Goal: Navigation & Orientation: Go to known website

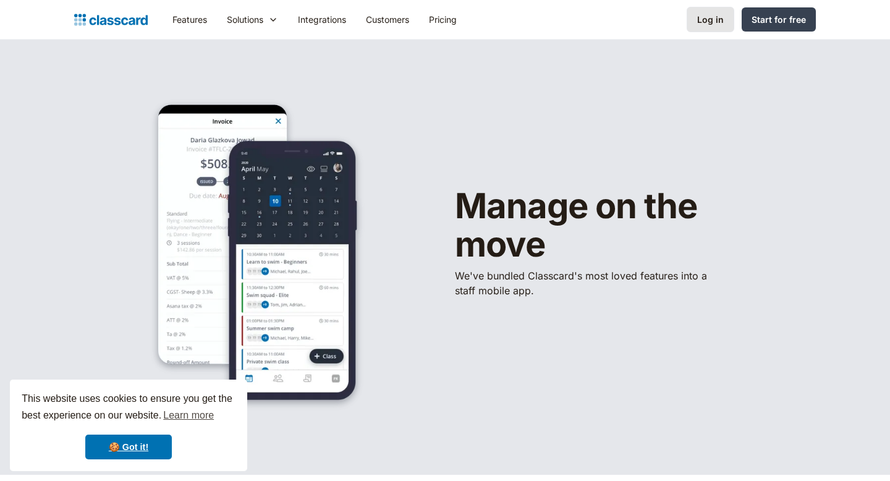
click at [705, 17] on div "Log in" at bounding box center [710, 19] width 27 height 13
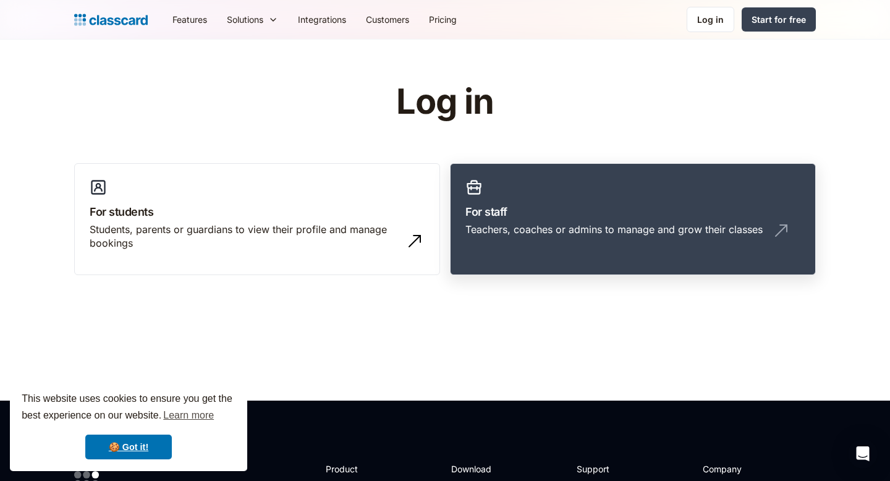
click at [502, 216] on h3 "For staff" at bounding box center [633, 211] width 335 height 17
